Goal: Task Accomplishment & Management: Manage account settings

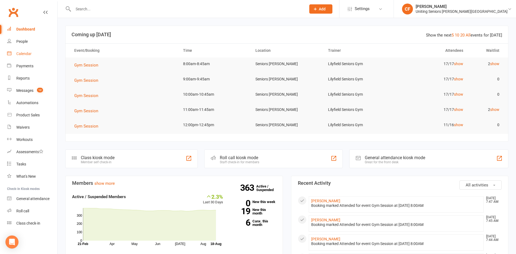
click at [27, 54] on div "Calendar" at bounding box center [23, 53] width 15 height 4
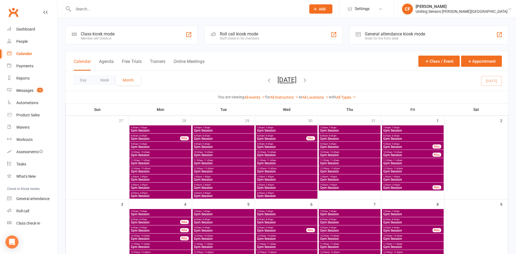
click at [115, 14] on div at bounding box center [183, 9] width 237 height 18
click at [116, 10] on input "text" at bounding box center [187, 9] width 231 height 8
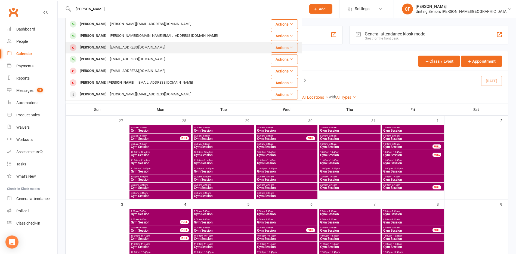
type input "[PERSON_NAME]"
click at [178, 47] on div "[PERSON_NAME] [EMAIL_ADDRESS][DOMAIN_NAME]" at bounding box center [164, 47] width 196 height 11
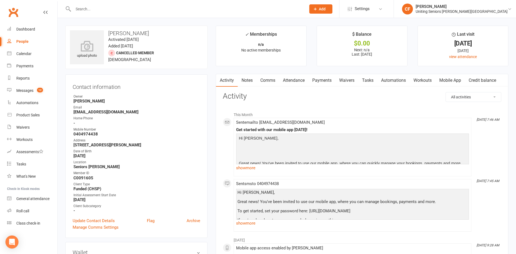
drag, startPoint x: 156, startPoint y: 33, endPoint x: 109, endPoint y: 35, distance: 46.3
click at [109, 35] on h3 "[PERSON_NAME]" at bounding box center [136, 33] width 133 height 6
copy h3 "[PERSON_NAME]"
click at [23, 51] on link "Calendar" at bounding box center [32, 54] width 50 height 12
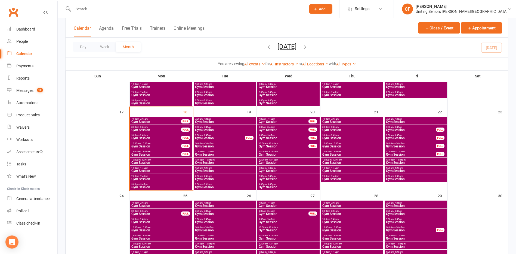
scroll to position [272, 0]
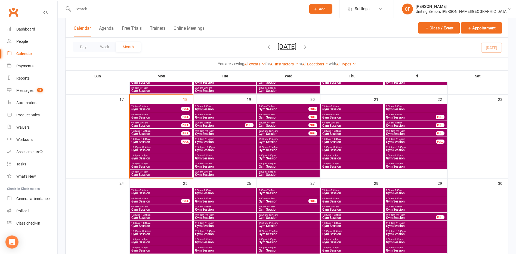
click at [143, 108] on span "Gym Session" at bounding box center [156, 108] width 50 height 3
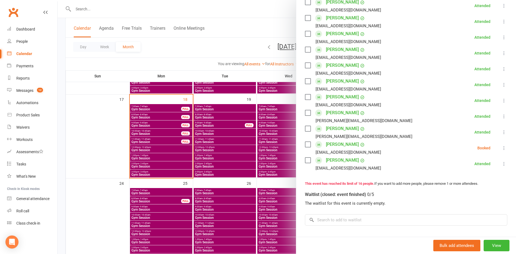
scroll to position [218, 0]
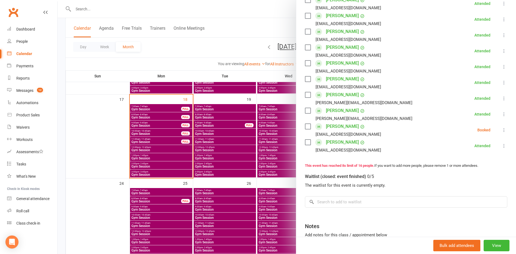
click at [135, 135] on div at bounding box center [287, 127] width 458 height 254
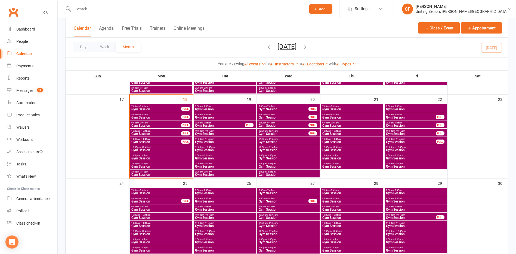
click at [146, 114] on span "- 8:45am" at bounding box center [143, 114] width 9 height 2
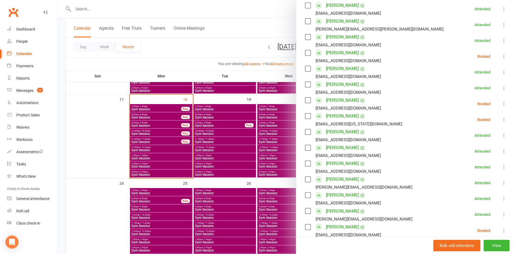
scroll to position [163, 0]
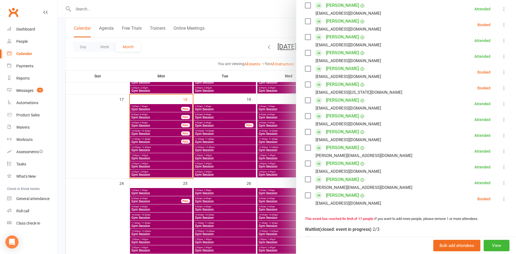
click at [97, 100] on div at bounding box center [287, 127] width 458 height 254
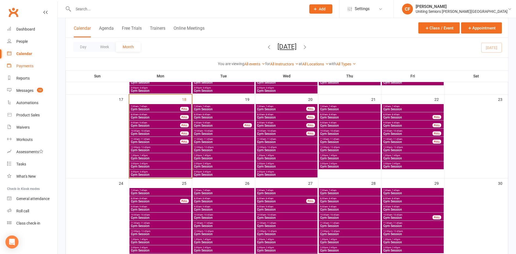
click at [34, 65] on link "Payments" at bounding box center [32, 66] width 50 height 12
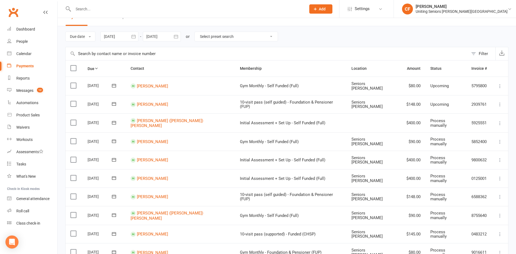
scroll to position [27, 0]
click at [19, 52] on div "Calendar" at bounding box center [23, 53] width 15 height 4
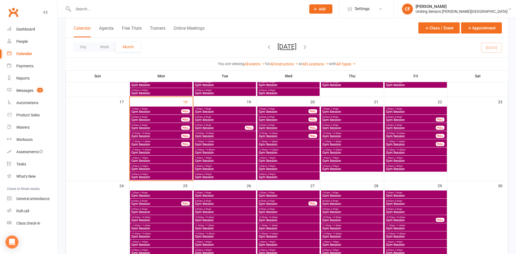
scroll to position [272, 0]
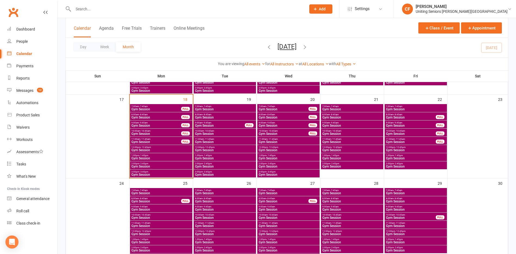
click at [152, 115] on span "8:00am - 8:45am" at bounding box center [156, 114] width 50 height 2
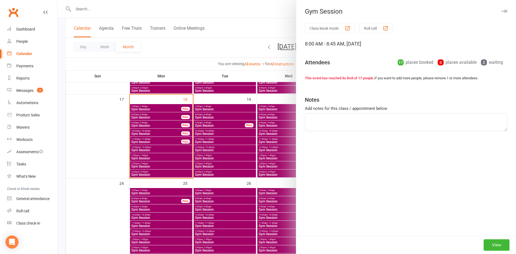
click at [146, 124] on div at bounding box center [287, 127] width 458 height 254
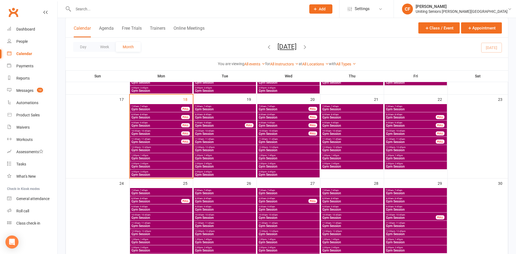
click at [161, 124] on span "Gym Session" at bounding box center [156, 125] width 50 height 3
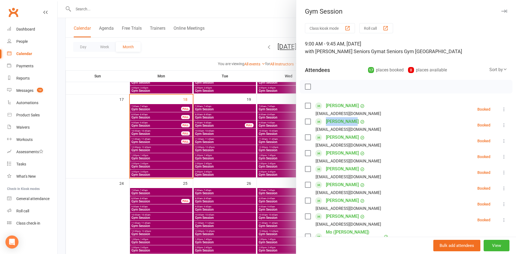
drag, startPoint x: 323, startPoint y: 122, endPoint x: 350, endPoint y: 123, distance: 26.9
click at [350, 123] on div "[PERSON_NAME] [EMAIL_ADDRESS][DOMAIN_NAME]" at bounding box center [344, 125] width 78 height 16
copy link "[PERSON_NAME]"
click at [232, 18] on div at bounding box center [287, 127] width 458 height 254
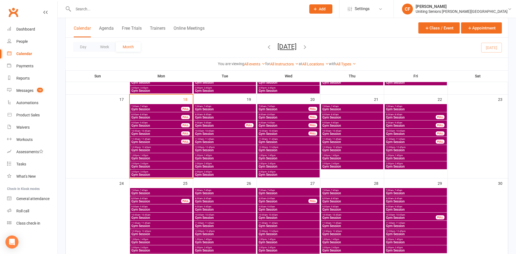
click at [151, 108] on span "Gym Session" at bounding box center [156, 108] width 50 height 3
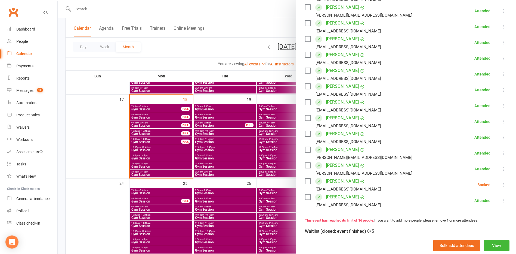
scroll to position [163, 0]
click at [165, 117] on div at bounding box center [287, 127] width 458 height 254
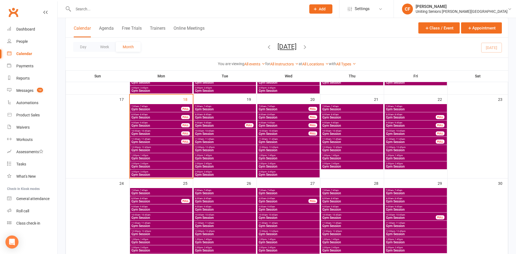
click at [169, 116] on span "Gym Session" at bounding box center [156, 117] width 50 height 3
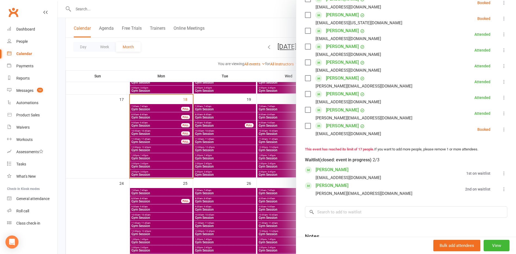
scroll to position [245, 0]
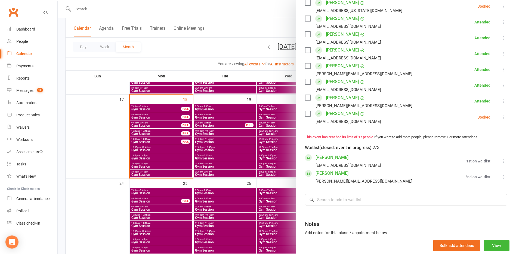
click at [153, 123] on div at bounding box center [287, 127] width 458 height 254
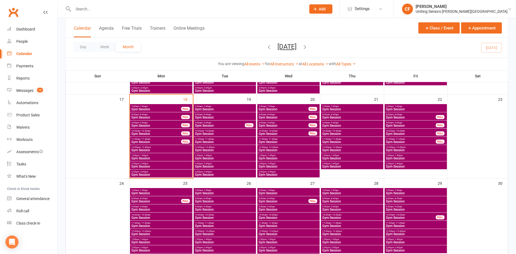
click at [154, 126] on span "Gym Session" at bounding box center [156, 125] width 50 height 3
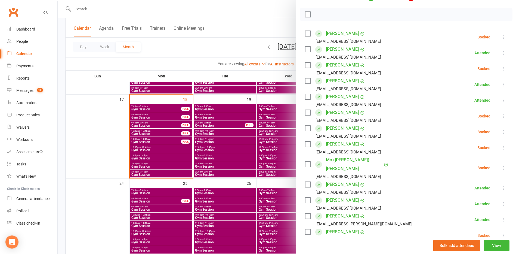
scroll to position [0, 0]
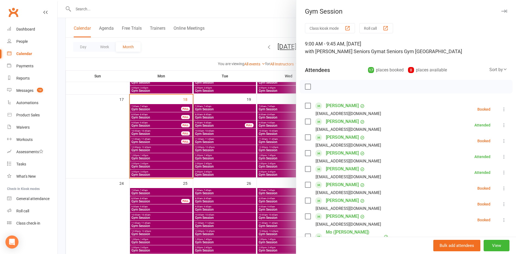
click at [157, 41] on div at bounding box center [287, 127] width 458 height 254
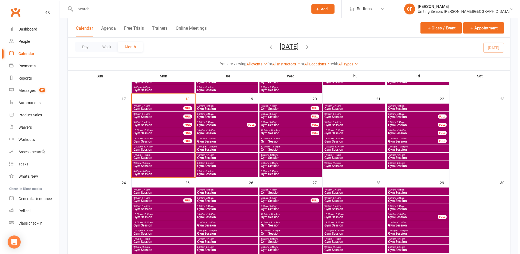
scroll to position [272, 0]
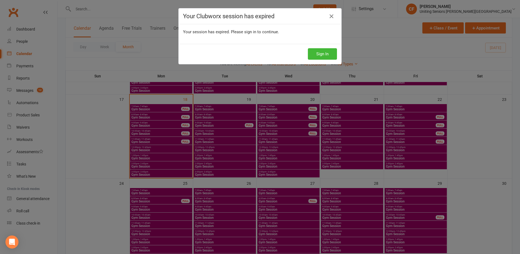
click at [327, 60] on div "Sign In" at bounding box center [260, 54] width 163 height 20
click at [324, 55] on button "Sign In" at bounding box center [322, 53] width 29 height 11
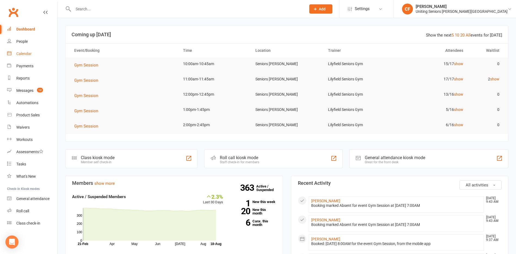
click at [27, 52] on div "Calendar" at bounding box center [23, 53] width 15 height 4
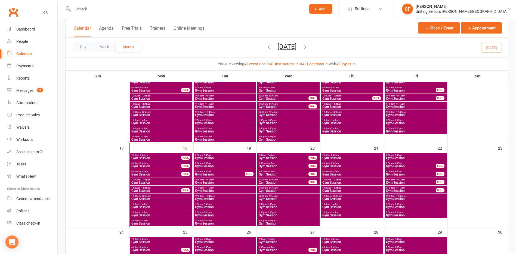
scroll to position [218, 0]
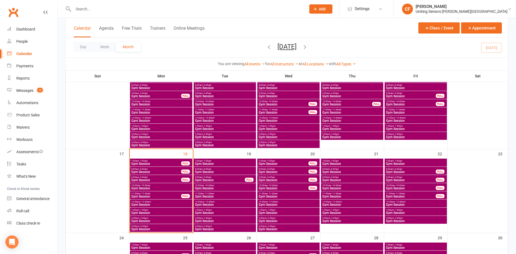
click at [395, 117] on span "- 12:45pm" at bounding box center [400, 117] width 10 height 2
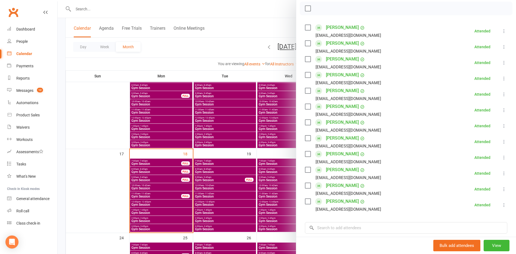
scroll to position [82, 0]
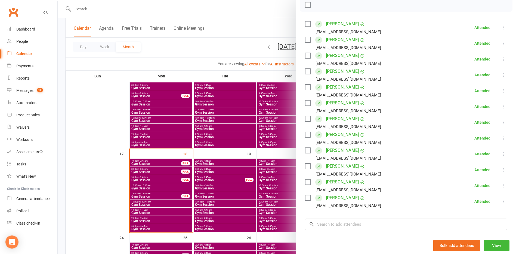
click at [217, 159] on div at bounding box center [287, 127] width 458 height 254
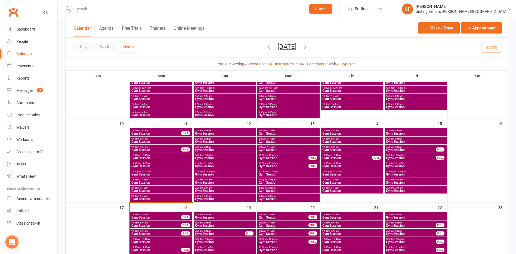
scroll to position [136, 0]
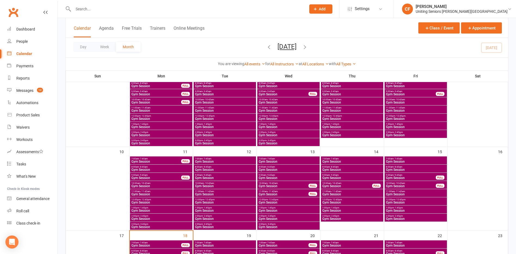
click at [397, 125] on span "Gym Session" at bounding box center [416, 126] width 60 height 3
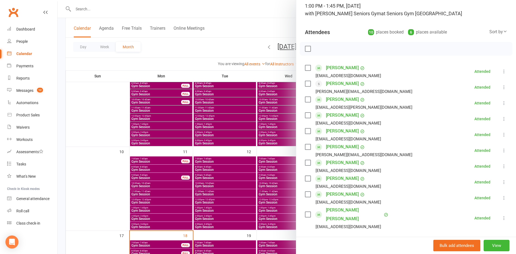
scroll to position [54, 0]
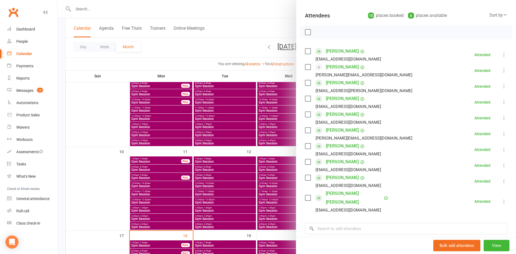
click at [257, 181] on div at bounding box center [287, 127] width 458 height 254
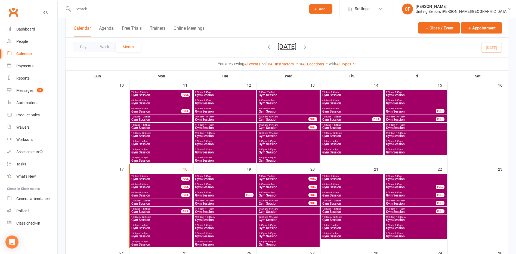
scroll to position [190, 0]
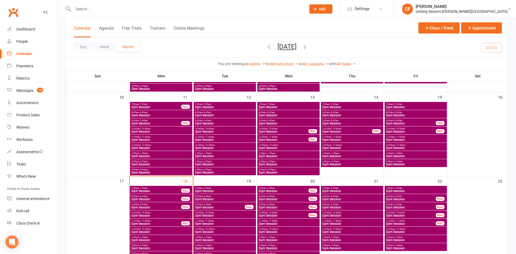
click at [269, 154] on span "- 1:45pm" at bounding box center [271, 153] width 9 height 2
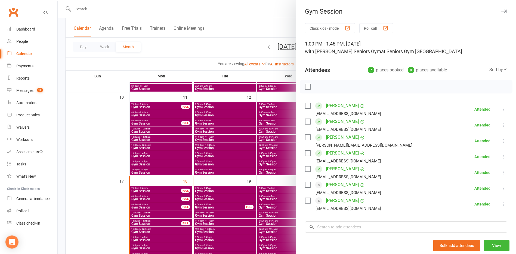
drag, startPoint x: 283, startPoint y: 192, endPoint x: 278, endPoint y: 180, distance: 13.4
click at [283, 192] on div at bounding box center [287, 127] width 458 height 254
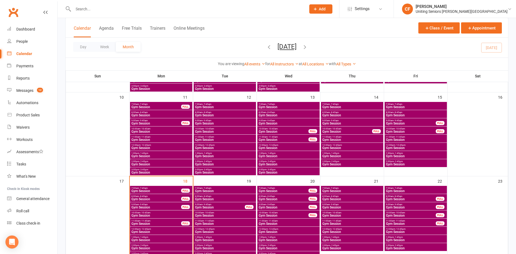
click at [275, 162] on span "- 2:45pm" at bounding box center [271, 161] width 9 height 2
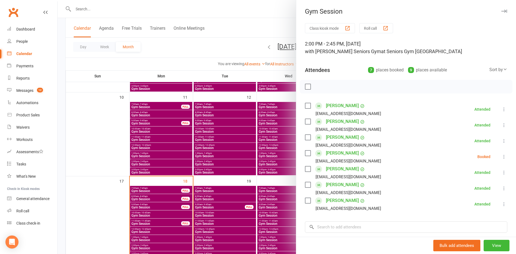
click at [270, 164] on div at bounding box center [287, 127] width 458 height 254
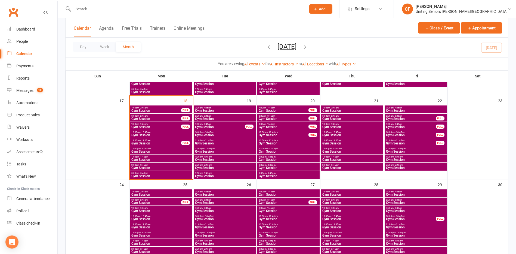
scroll to position [272, 0]
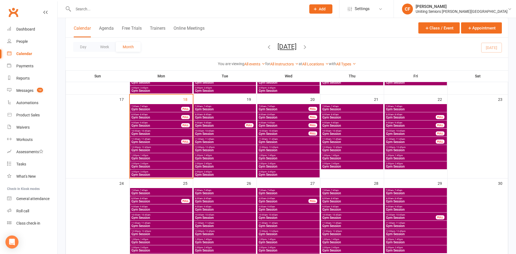
click at [159, 139] on span "11:00am - 11:45am" at bounding box center [156, 139] width 50 height 2
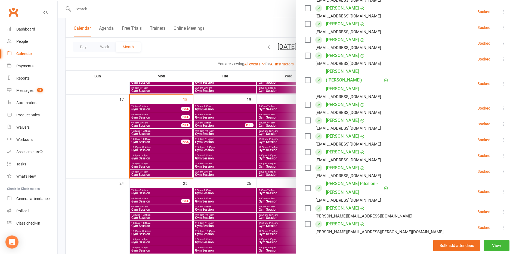
scroll to position [163, 0]
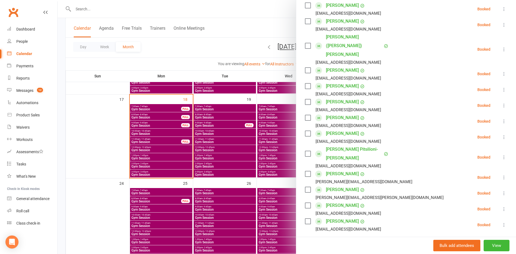
click at [336, 169] on link "Toni Rycroft" at bounding box center [342, 173] width 33 height 9
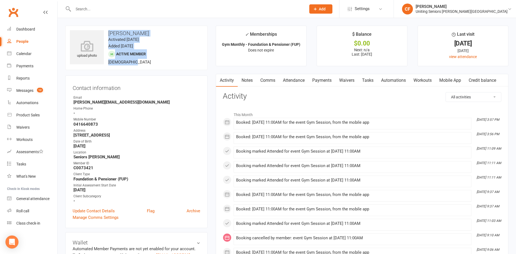
drag, startPoint x: 109, startPoint y: 32, endPoint x: 145, endPoint y: 63, distance: 48.2
click at [145, 63] on div "upload photo Toni Rycroft Activated 11 April, 2022 Added 8 April, 2022 Active m…" at bounding box center [136, 48] width 142 height 44
click at [126, 101] on strong "toni.rycroft@gmail.com" at bounding box center [136, 102] width 127 height 5
click at [26, 50] on link "Calendar" at bounding box center [32, 54] width 50 height 12
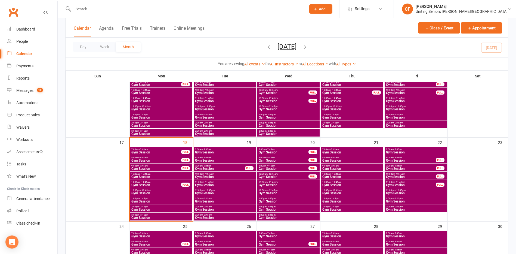
scroll to position [245, 0]
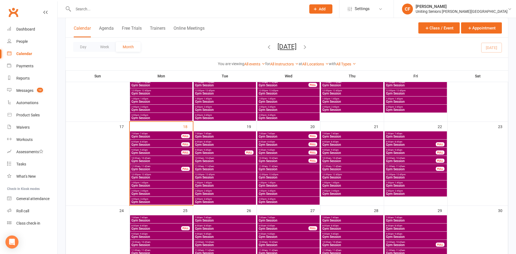
click at [155, 166] on span "11:00am - 11:45am" at bounding box center [156, 166] width 50 height 2
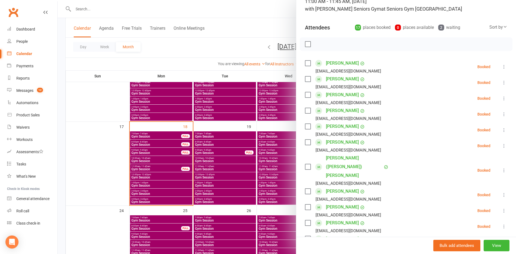
scroll to position [54, 0]
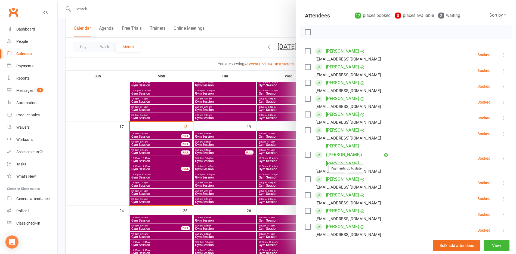
click at [112, 186] on div at bounding box center [287, 127] width 458 height 254
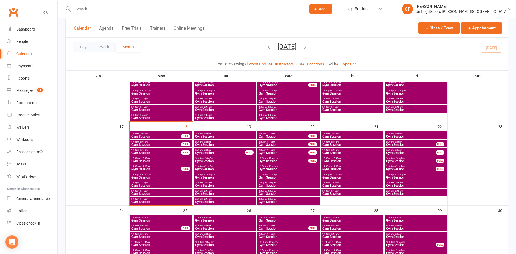
click at [221, 167] on span "Gym Session" at bounding box center [225, 168] width 60 height 3
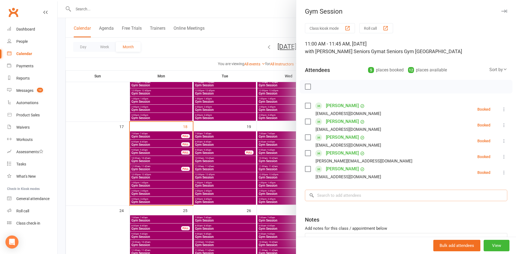
click at [375, 191] on input "search" at bounding box center [406, 194] width 202 height 11
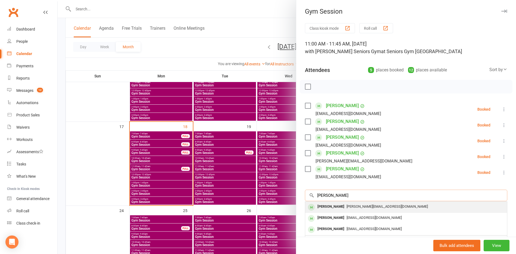
type input "toni"
click at [393, 205] on div "toni.rycroft@gmail.com" at bounding box center [406, 206] width 198 height 8
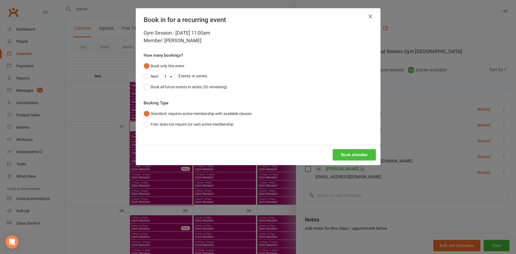
click at [356, 155] on button "Book attendee" at bounding box center [354, 154] width 43 height 11
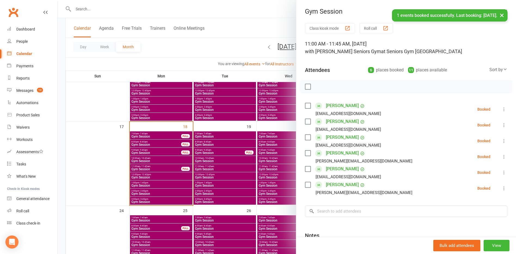
click at [157, 167] on div at bounding box center [287, 127] width 458 height 254
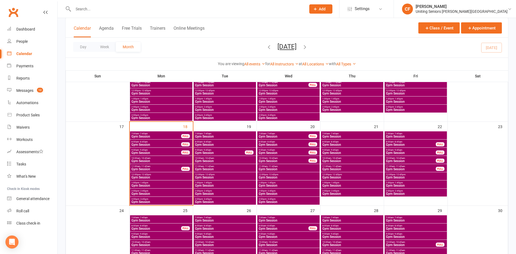
click at [173, 168] on span "Gym Session" at bounding box center [156, 168] width 50 height 3
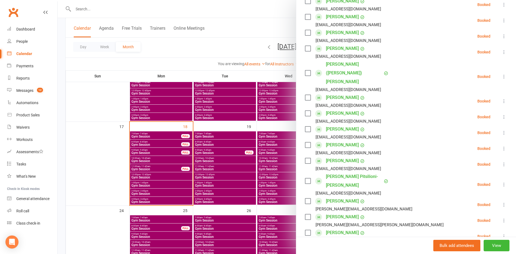
scroll to position [163, 0]
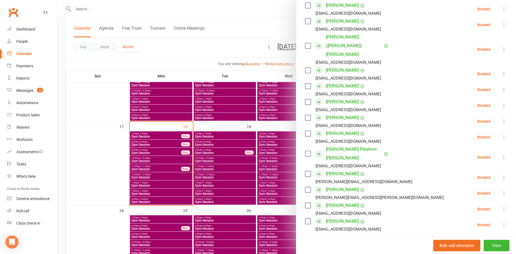
click at [501, 174] on icon at bounding box center [503, 176] width 5 height 5
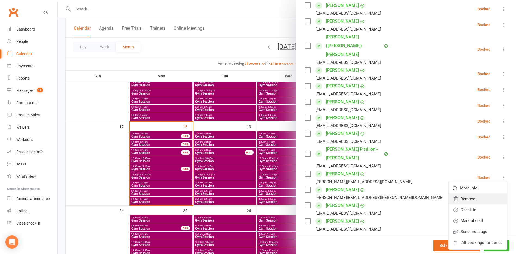
click at [479, 193] on link "Remove" at bounding box center [478, 198] width 58 height 11
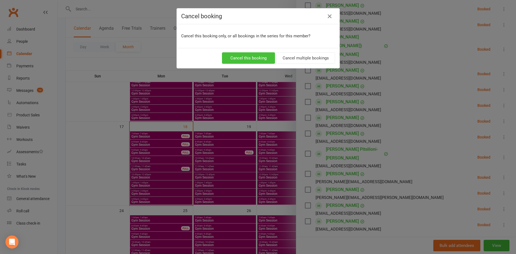
click at [255, 57] on button "Cancel this booking" at bounding box center [248, 57] width 53 height 11
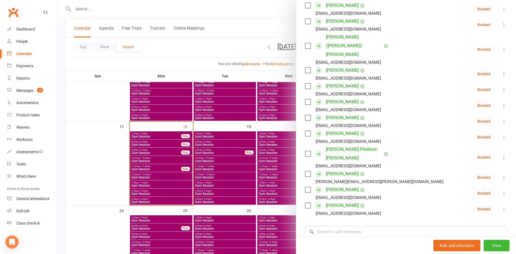
click at [79, 180] on div at bounding box center [287, 127] width 458 height 254
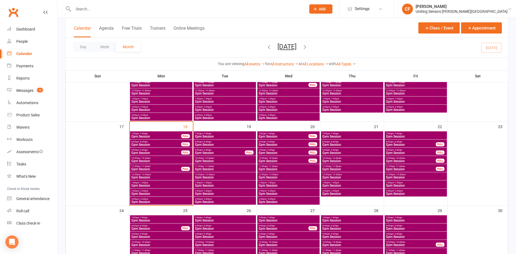
click at [217, 167] on span "Gym Session" at bounding box center [225, 168] width 60 height 3
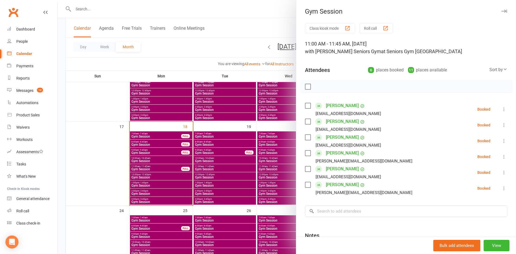
click at [106, 170] on div at bounding box center [287, 127] width 458 height 254
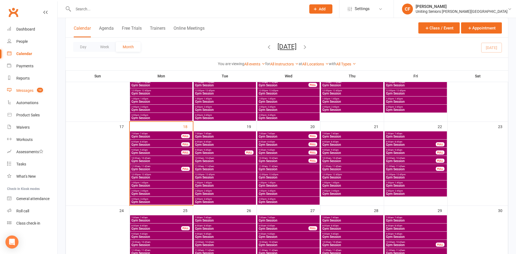
click at [17, 91] on div "Messages" at bounding box center [24, 90] width 17 height 4
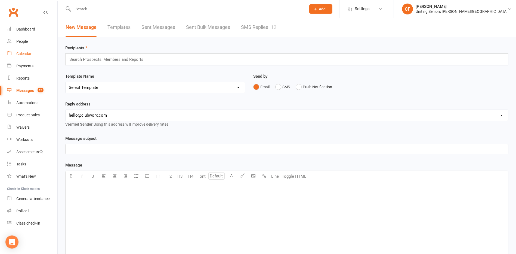
click at [15, 50] on link "Calendar" at bounding box center [32, 54] width 50 height 12
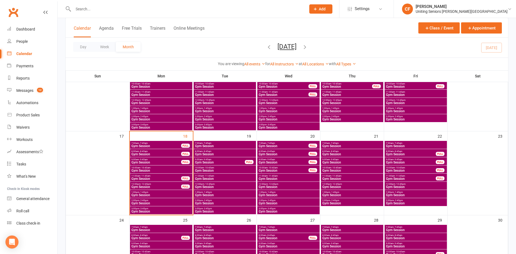
scroll to position [245, 0]
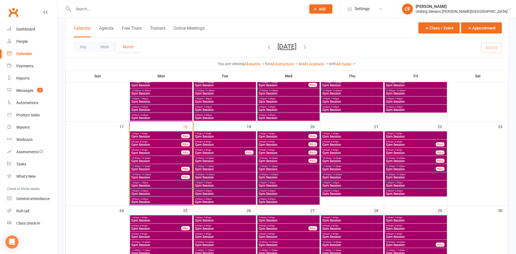
click at [155, 159] on span "10:00am - 10:45am" at bounding box center [161, 158] width 60 height 2
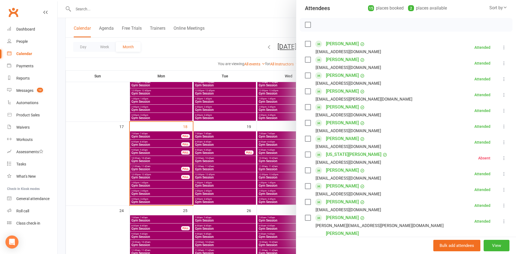
scroll to position [54, 0]
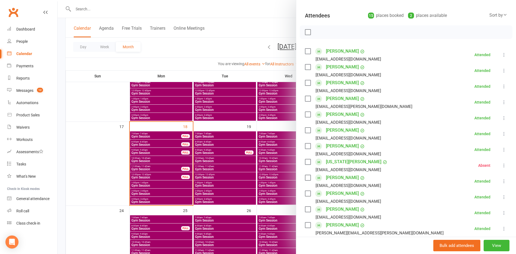
click at [343, 84] on link "Audrey Cibulskis" at bounding box center [342, 82] width 33 height 9
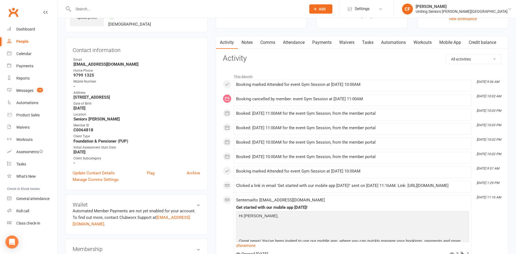
scroll to position [54, 0]
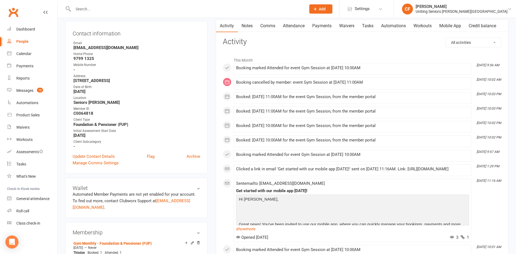
click at [452, 26] on link "Mobile App" at bounding box center [450, 26] width 29 height 13
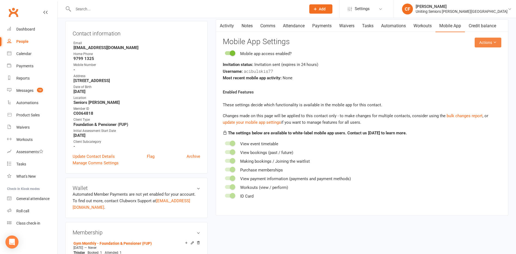
click at [491, 43] on button "Actions" at bounding box center [488, 43] width 27 height 10
click at [483, 67] on link "Send invitation SMS" at bounding box center [470, 65] width 54 height 11
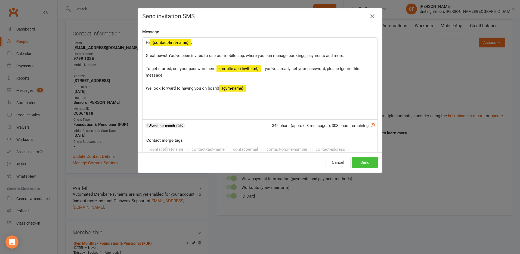
click at [371, 164] on button "Send" at bounding box center [365, 161] width 26 height 11
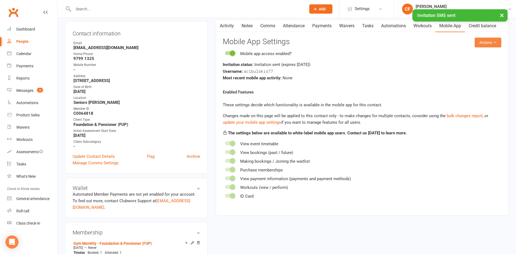
click at [490, 40] on button "Actions" at bounding box center [488, 43] width 27 height 10
click at [484, 55] on link "Send invitation email" at bounding box center [470, 54] width 54 height 11
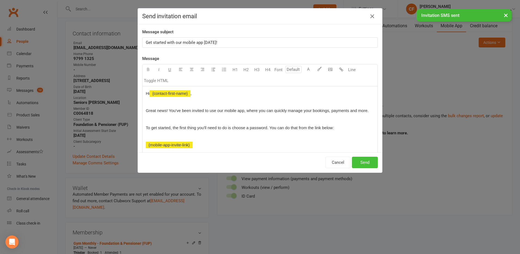
click at [358, 161] on button "Send" at bounding box center [365, 161] width 26 height 11
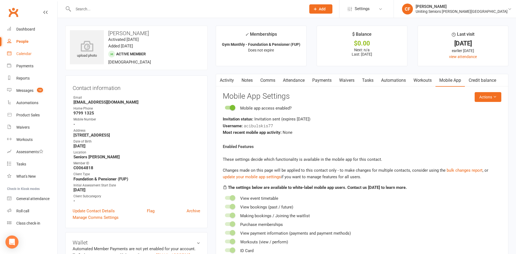
click at [19, 54] on div "Calendar" at bounding box center [23, 53] width 15 height 4
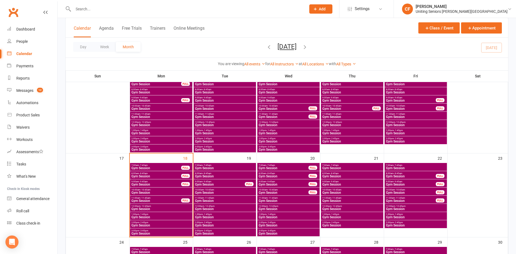
scroll to position [245, 0]
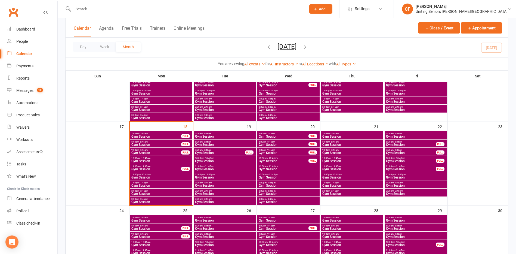
click at [166, 143] on span "Gym Session" at bounding box center [156, 144] width 50 height 3
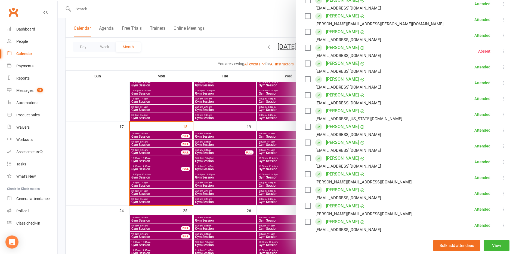
scroll to position [163, 0]
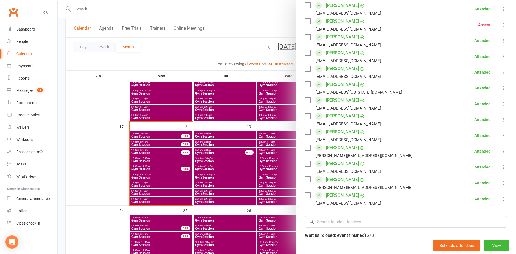
click at [172, 194] on div at bounding box center [287, 127] width 458 height 254
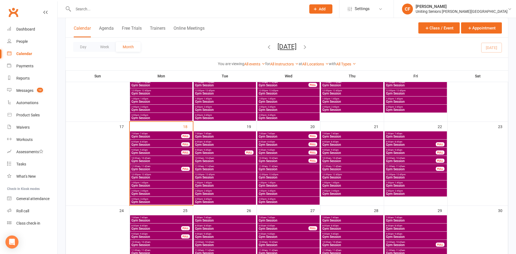
click at [147, 167] on span "Gym Session" at bounding box center [156, 168] width 50 height 3
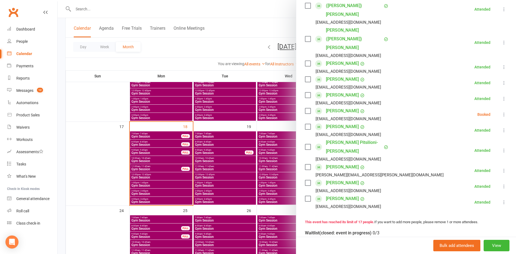
scroll to position [218, 0]
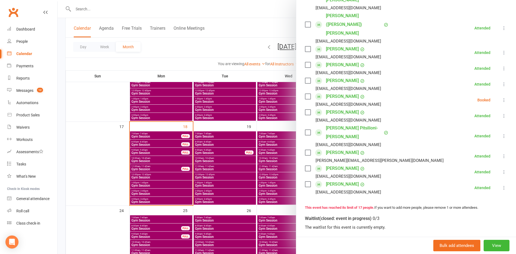
click at [155, 184] on div at bounding box center [287, 127] width 458 height 254
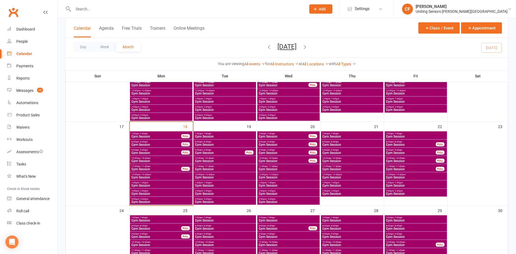
click at [150, 157] on span "10:00am - 10:45am" at bounding box center [161, 158] width 60 height 2
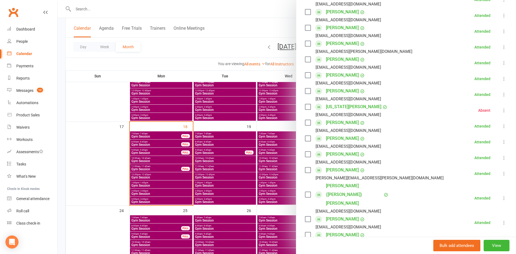
scroll to position [136, 0]
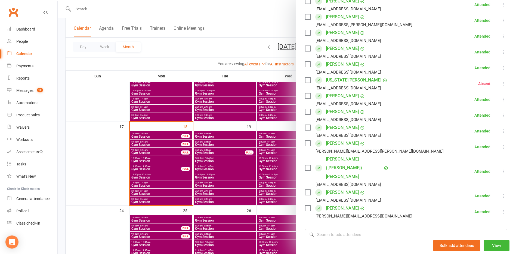
click at [118, 181] on div at bounding box center [287, 127] width 458 height 254
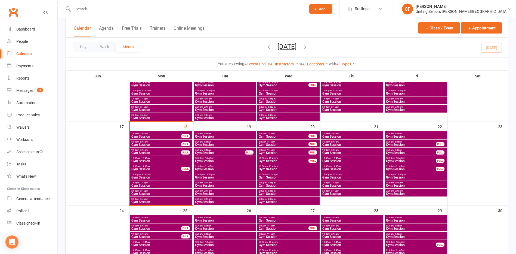
click at [156, 182] on span "1:00pm - 1:45pm" at bounding box center [161, 182] width 60 height 2
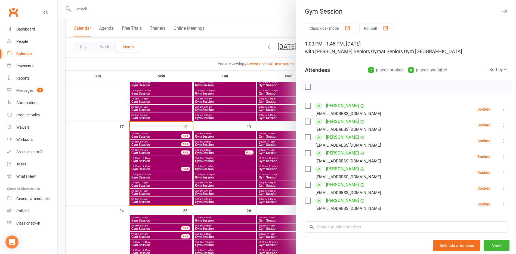
click at [95, 149] on div at bounding box center [287, 127] width 458 height 254
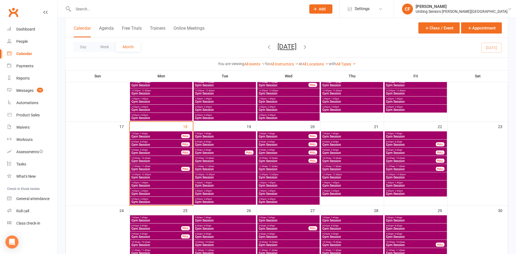
click at [113, 10] on input "text" at bounding box center [187, 9] width 231 height 8
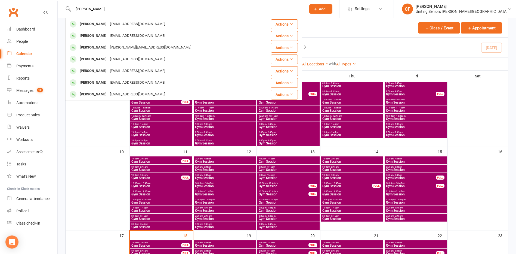
type input "kern bigwood"
